Goal: Transaction & Acquisition: Purchase product/service

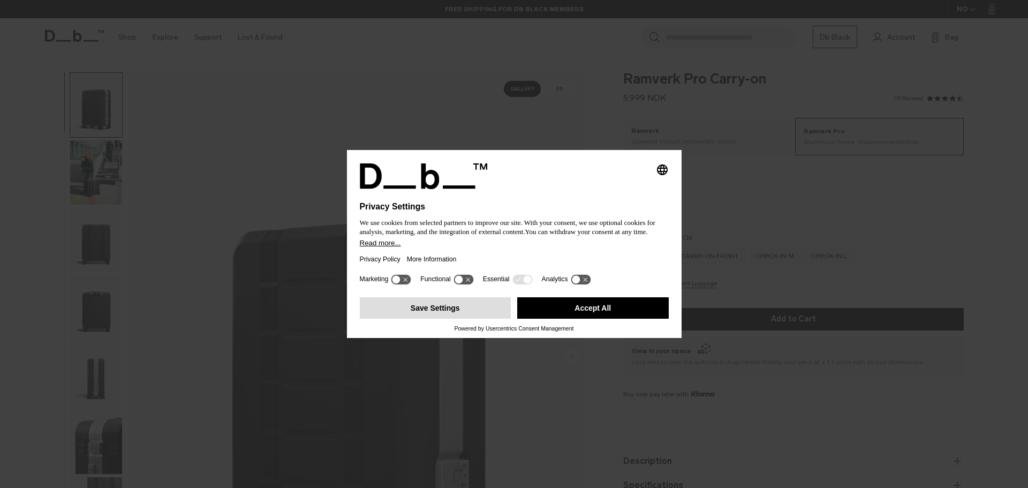
click at [442, 308] on button "Save Settings" at bounding box center [436, 307] width 152 height 21
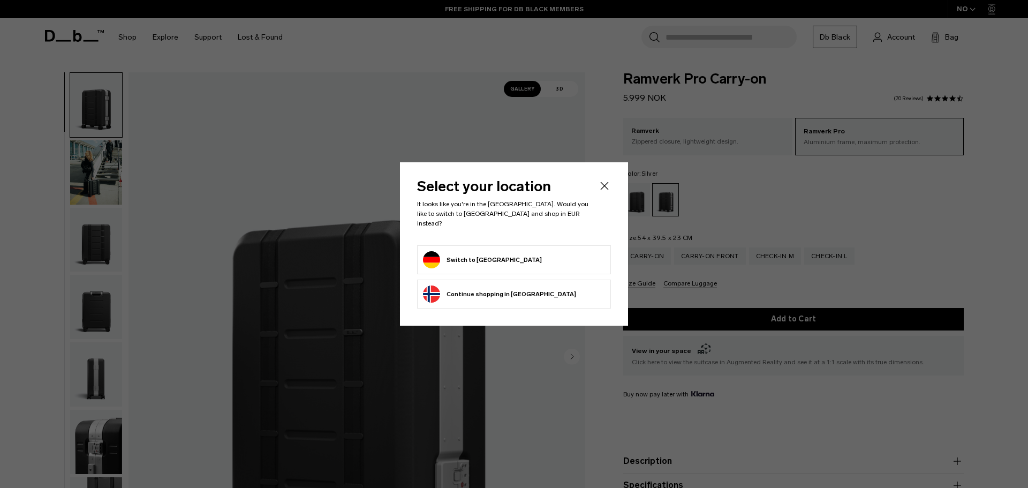
click at [491, 253] on button "Switch to Germany" at bounding box center [482, 259] width 119 height 17
